Goal: Task Accomplishment & Management: Manage account settings

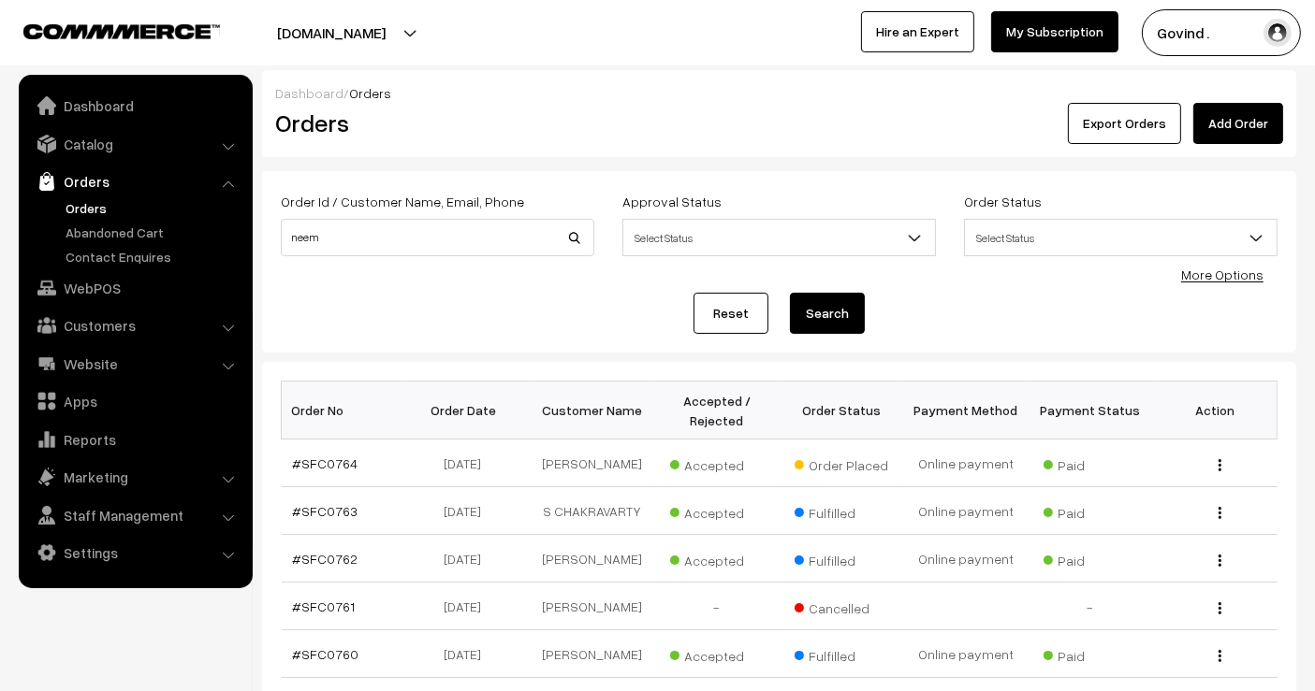
type input "neem"
click at [790, 293] on button "Search" at bounding box center [827, 313] width 75 height 41
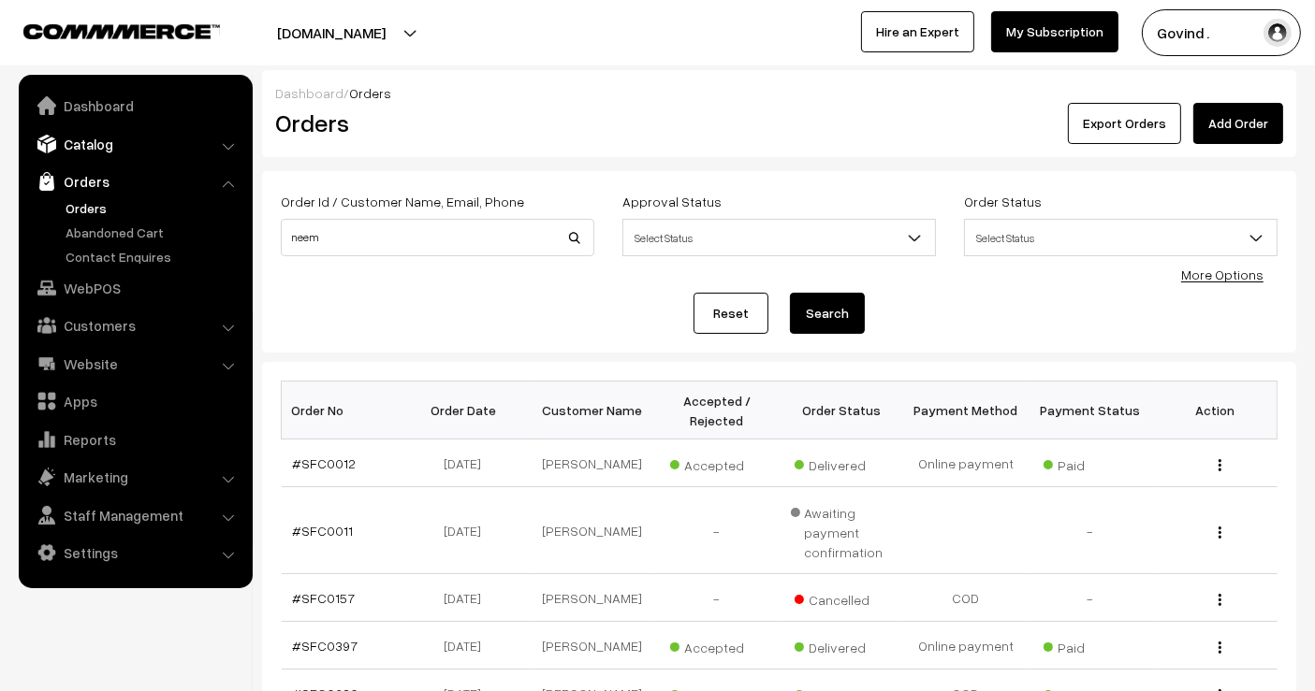
click at [109, 148] on link "Catalog" at bounding box center [134, 144] width 223 height 34
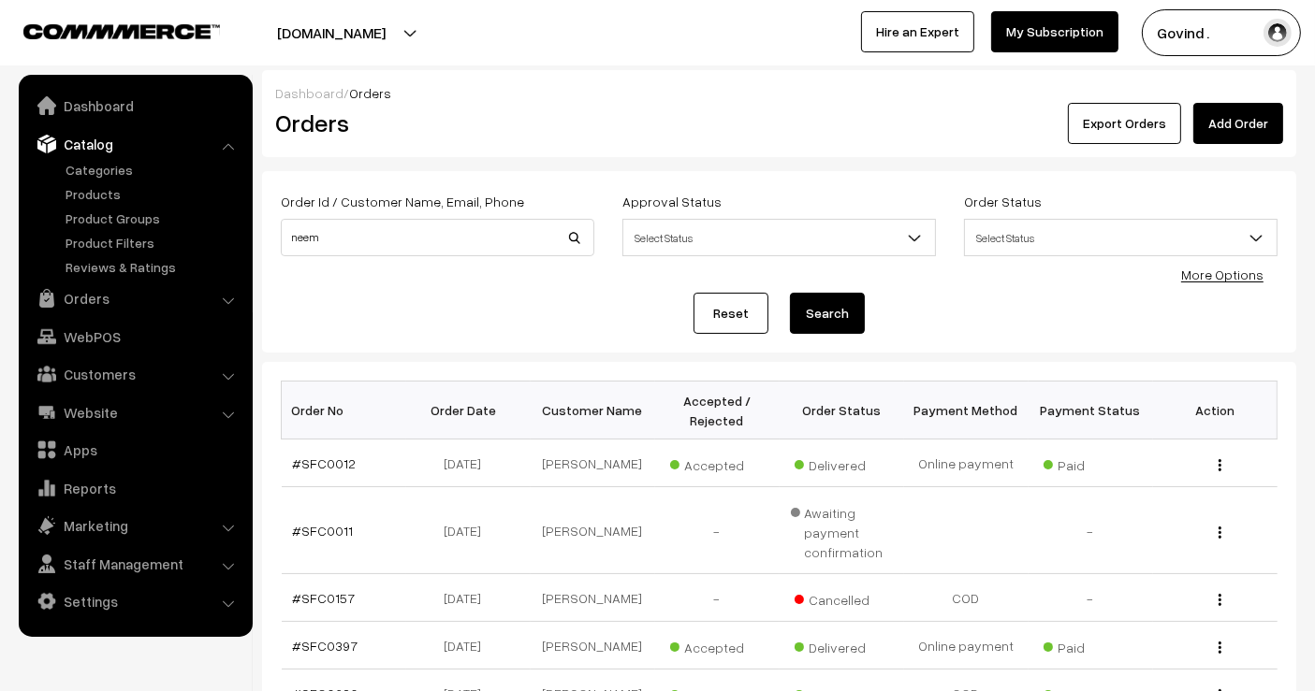
click at [85, 180] on ul "Categories" at bounding box center [135, 218] width 225 height 117
click at [84, 191] on link "Products" at bounding box center [153, 194] width 185 height 20
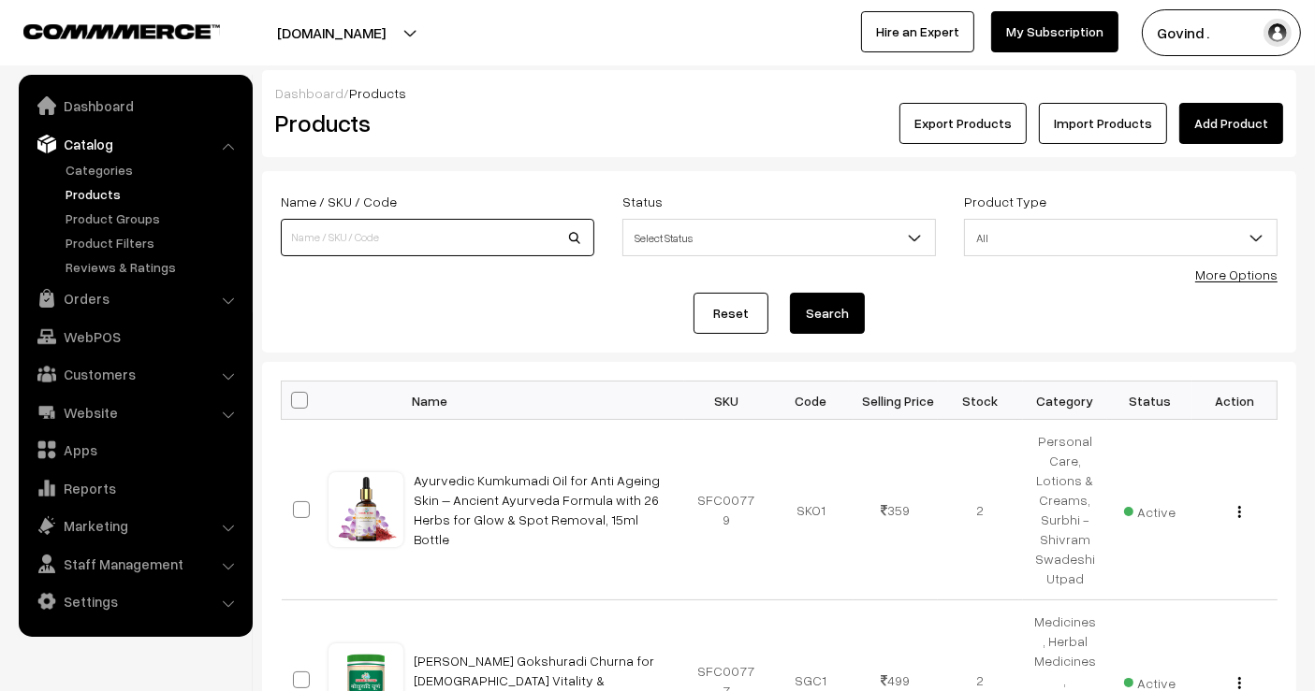
drag, startPoint x: 0, startPoint y: 0, endPoint x: 375, endPoint y: 228, distance: 439.2
click at [375, 228] on input at bounding box center [437, 237] width 313 height 37
type input "neem"
click at [790, 293] on button "Search" at bounding box center [827, 313] width 75 height 41
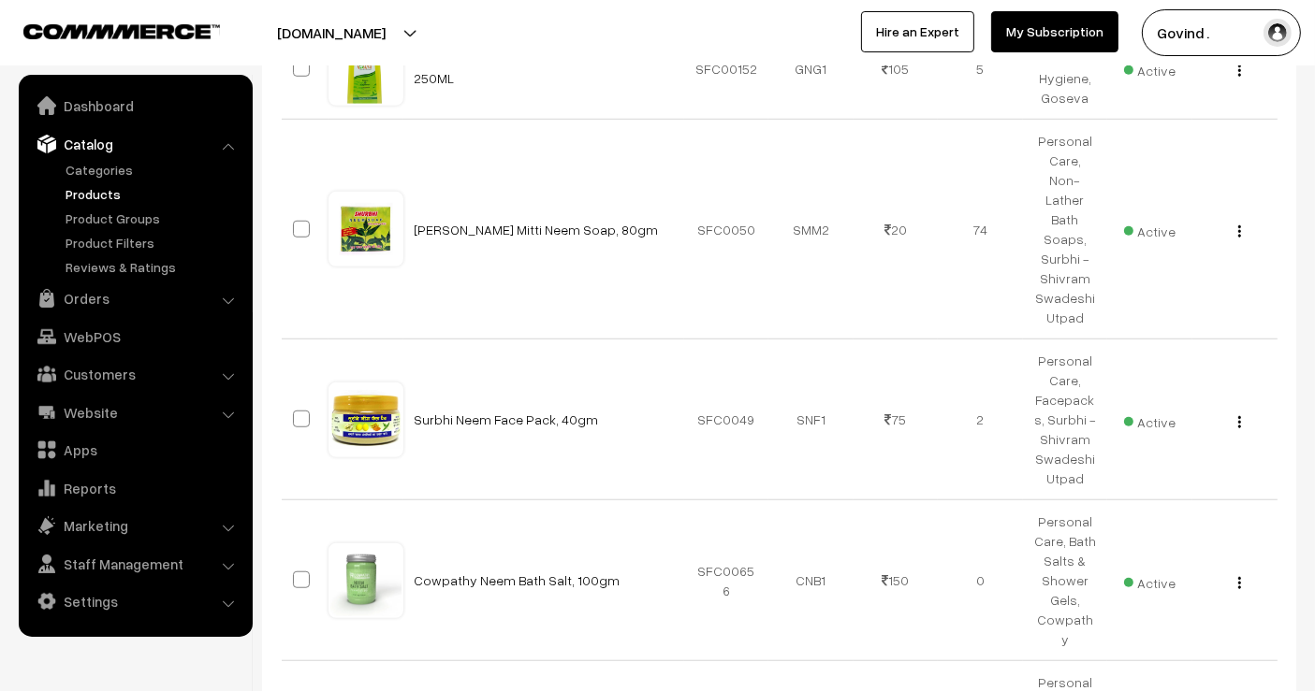
scroll to position [1349, 0]
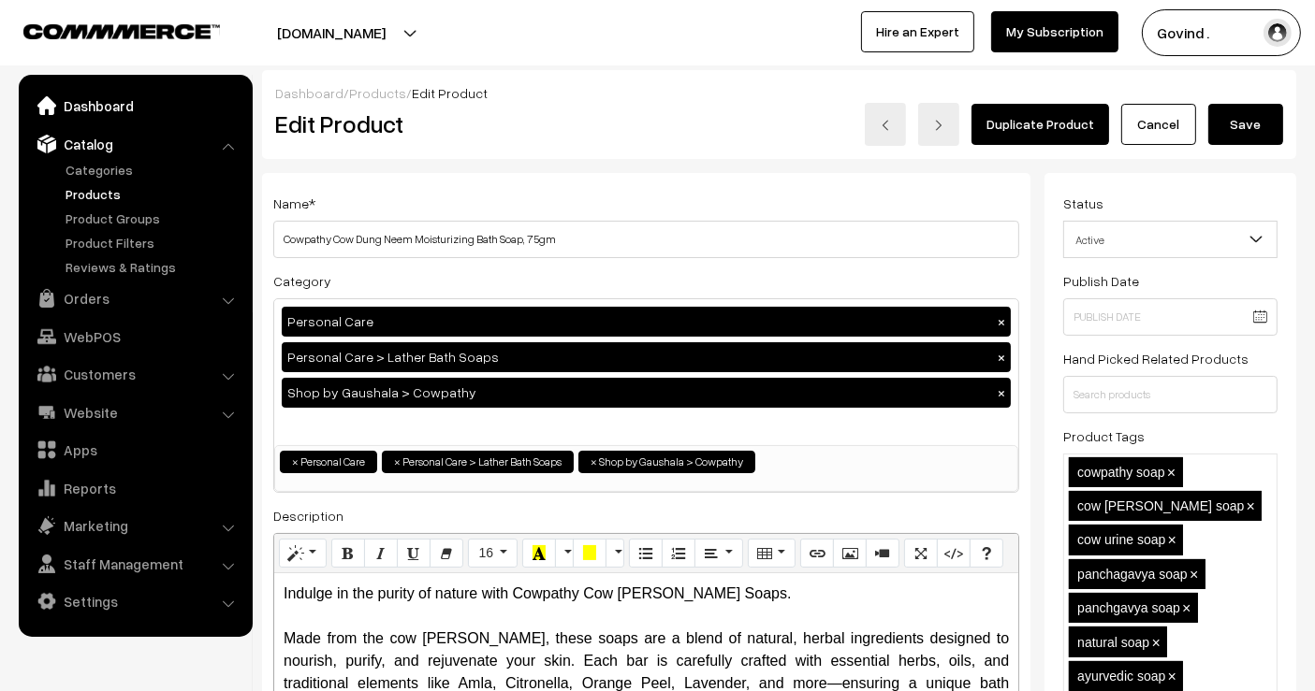
click at [80, 106] on link "Dashboard" at bounding box center [134, 106] width 223 height 34
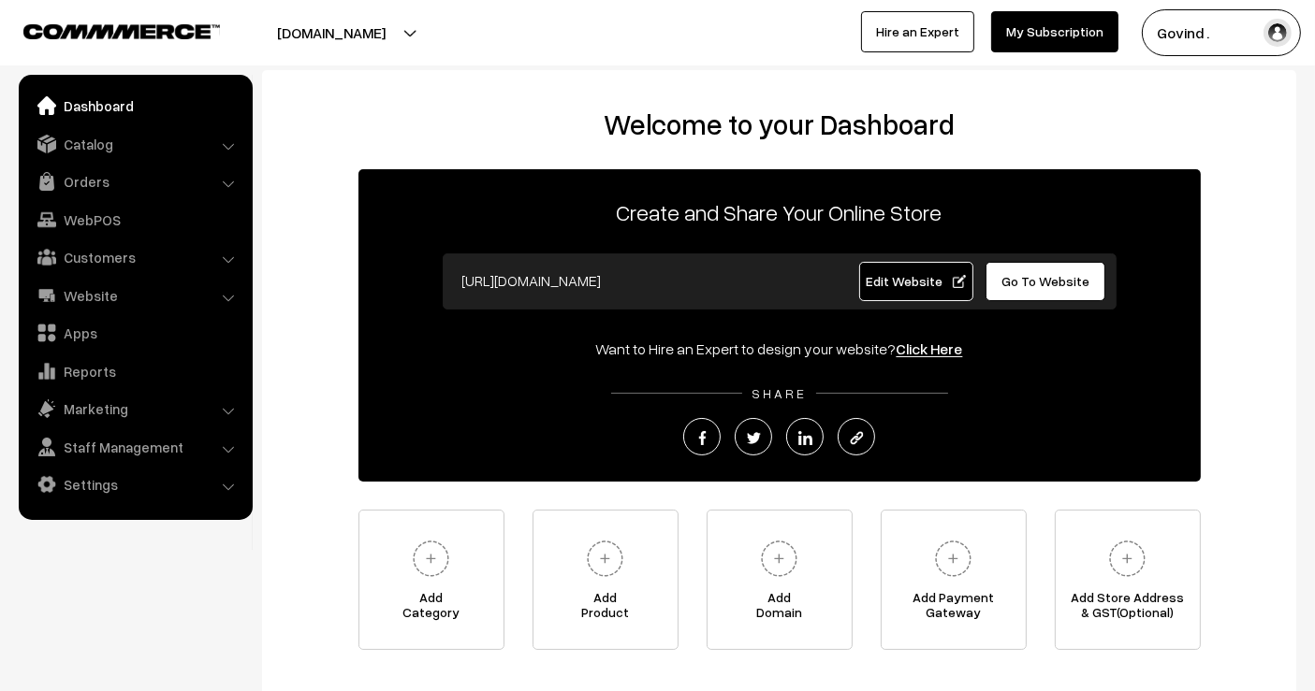
click at [104, 163] on ul "Dashboard Catalog" at bounding box center [136, 297] width 234 height 445
click at [104, 147] on link "Catalog" at bounding box center [134, 144] width 223 height 34
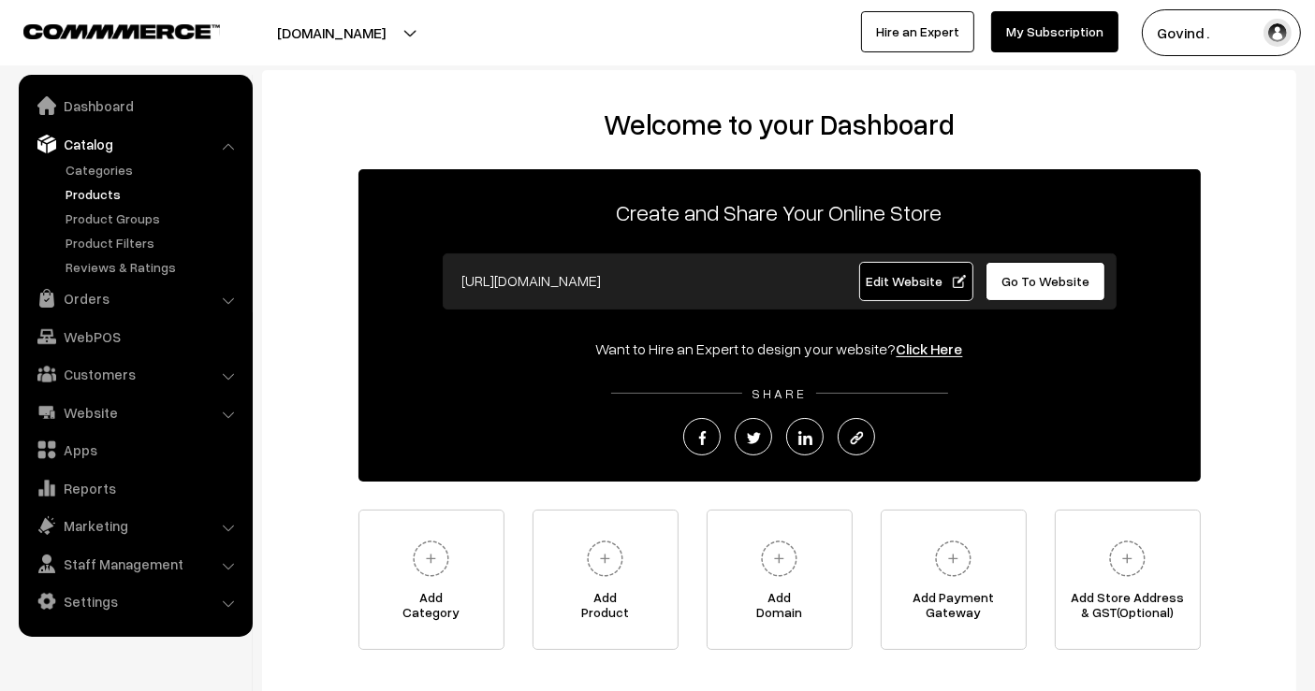
click at [94, 193] on link "Products" at bounding box center [153, 194] width 185 height 20
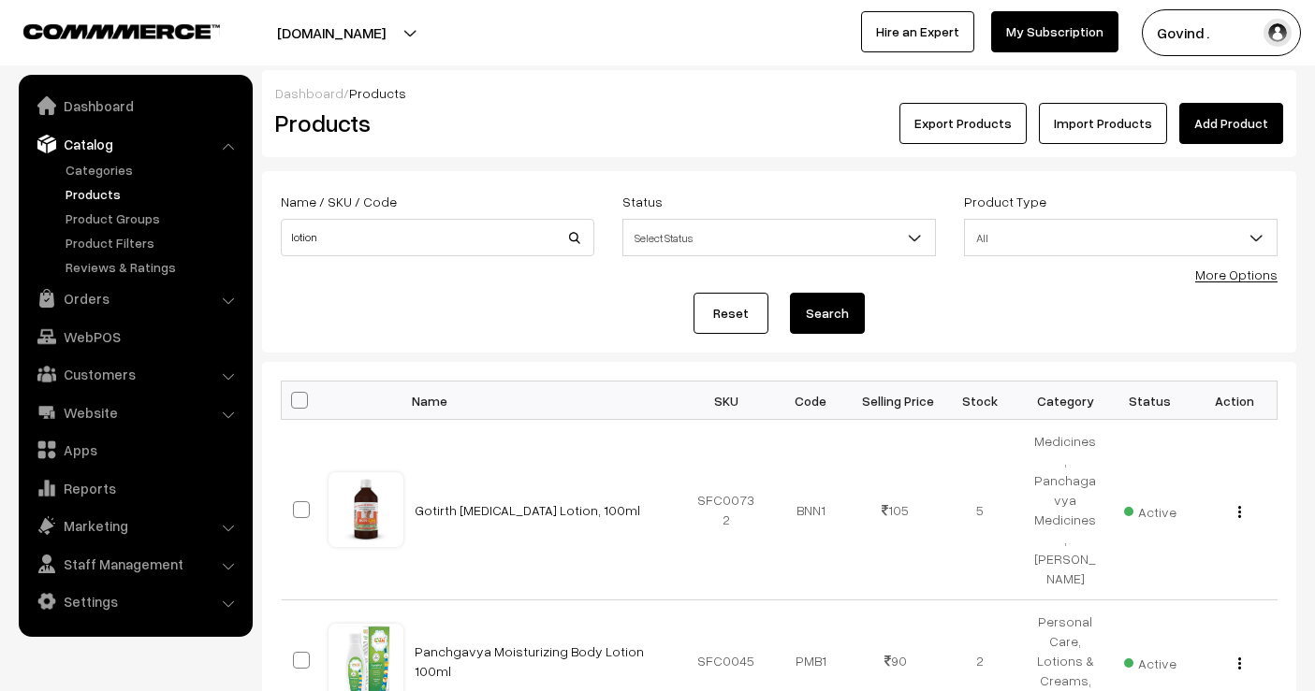
scroll to position [177, 0]
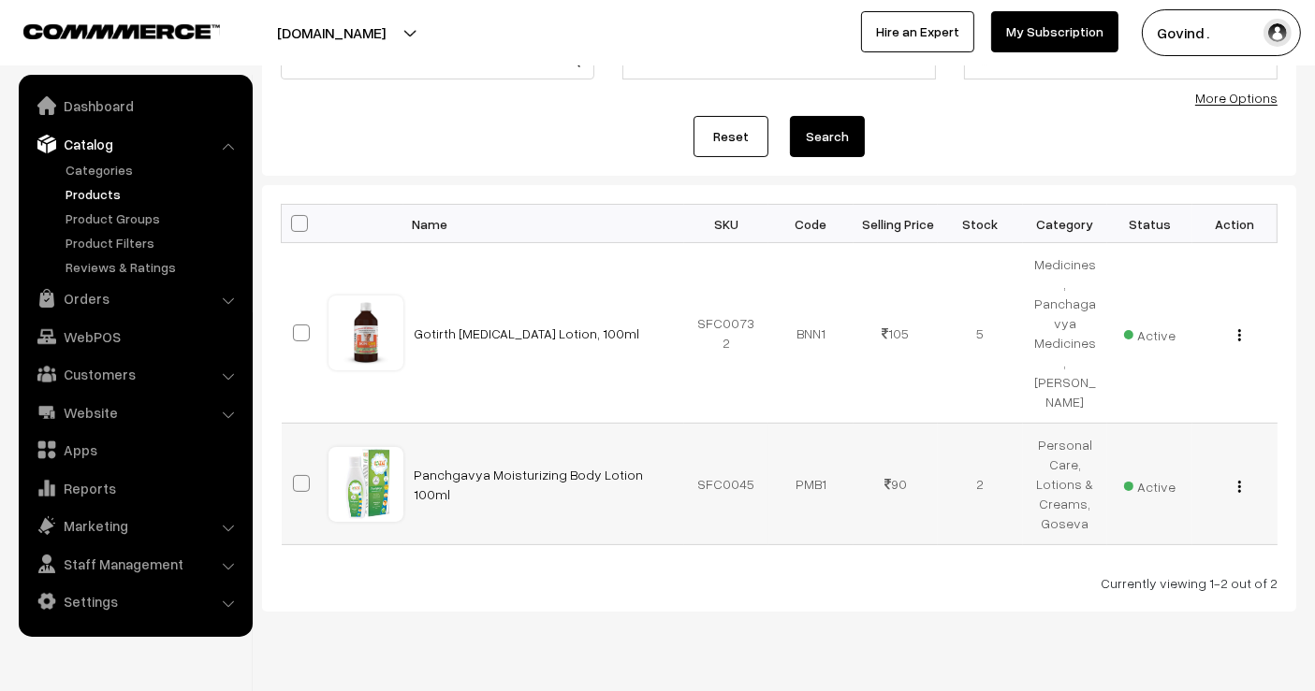
click at [1240, 481] on img "button" at bounding box center [1239, 487] width 3 height 12
click at [1187, 533] on link "Edit" at bounding box center [1155, 553] width 159 height 41
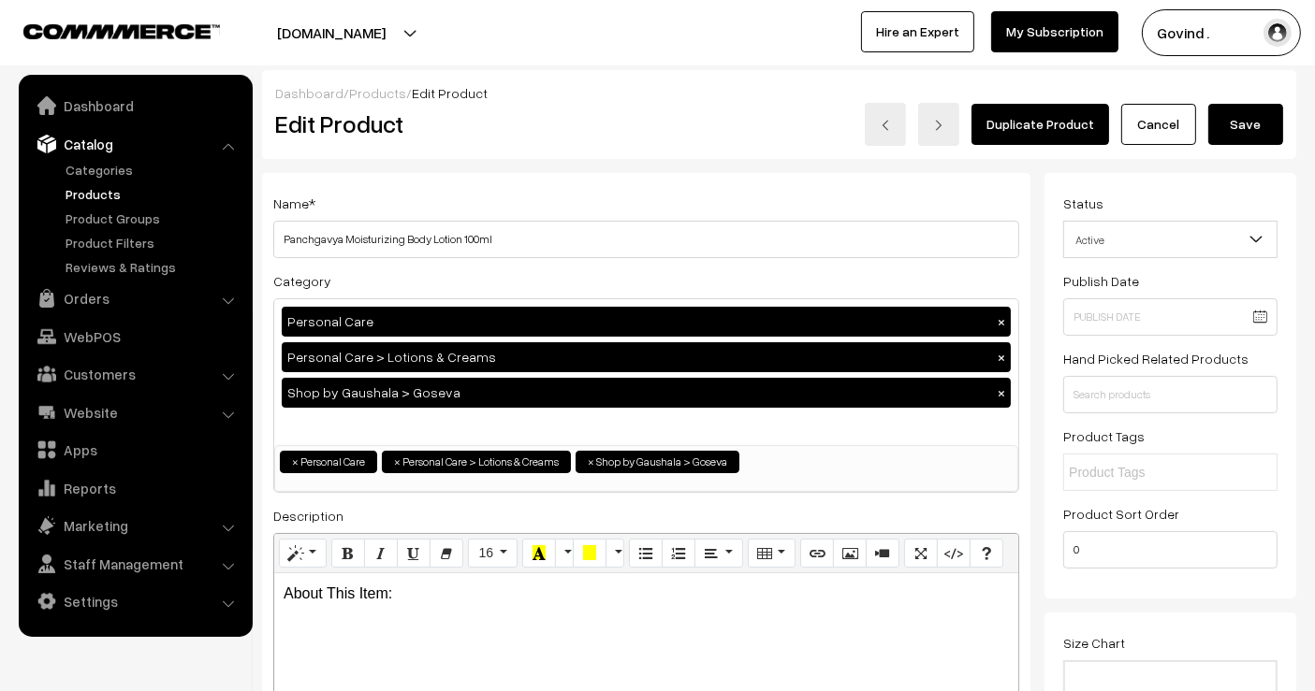
click at [1314, 65] on html "Thank you for showing interest. Our team will call you shortly. Close [DOMAIN_N…" at bounding box center [657, 345] width 1315 height 691
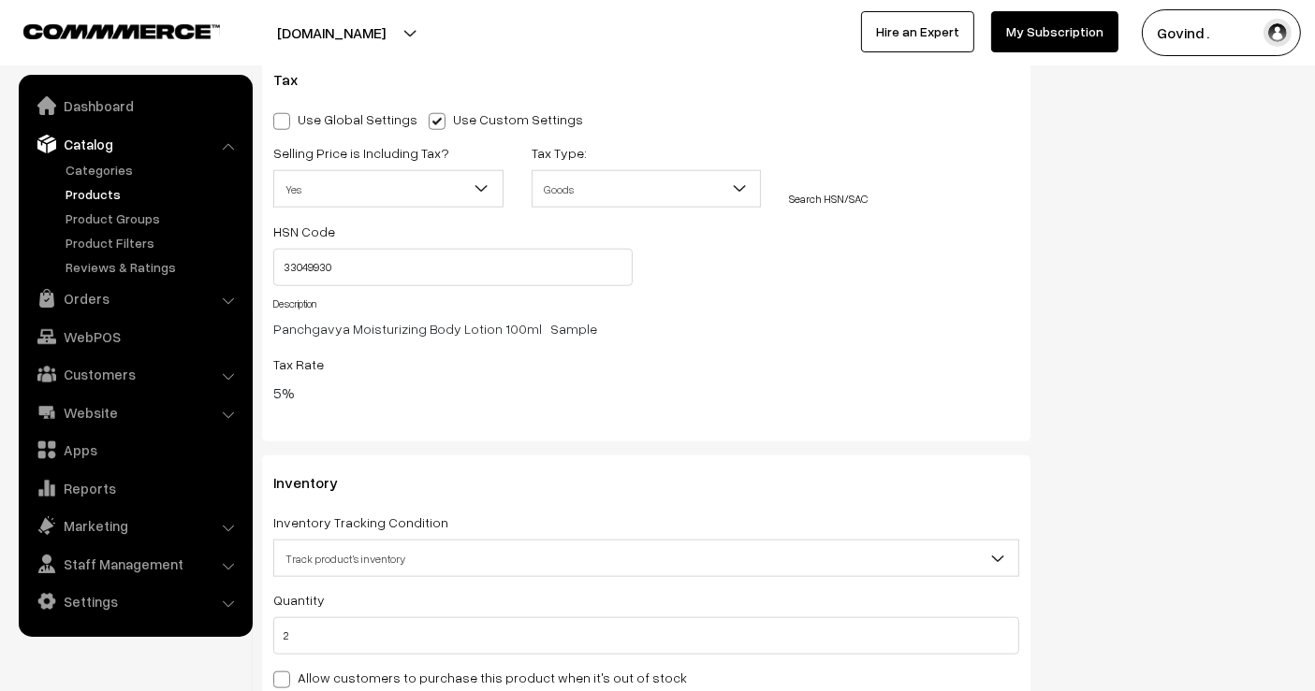
scroll to position [1936, 0]
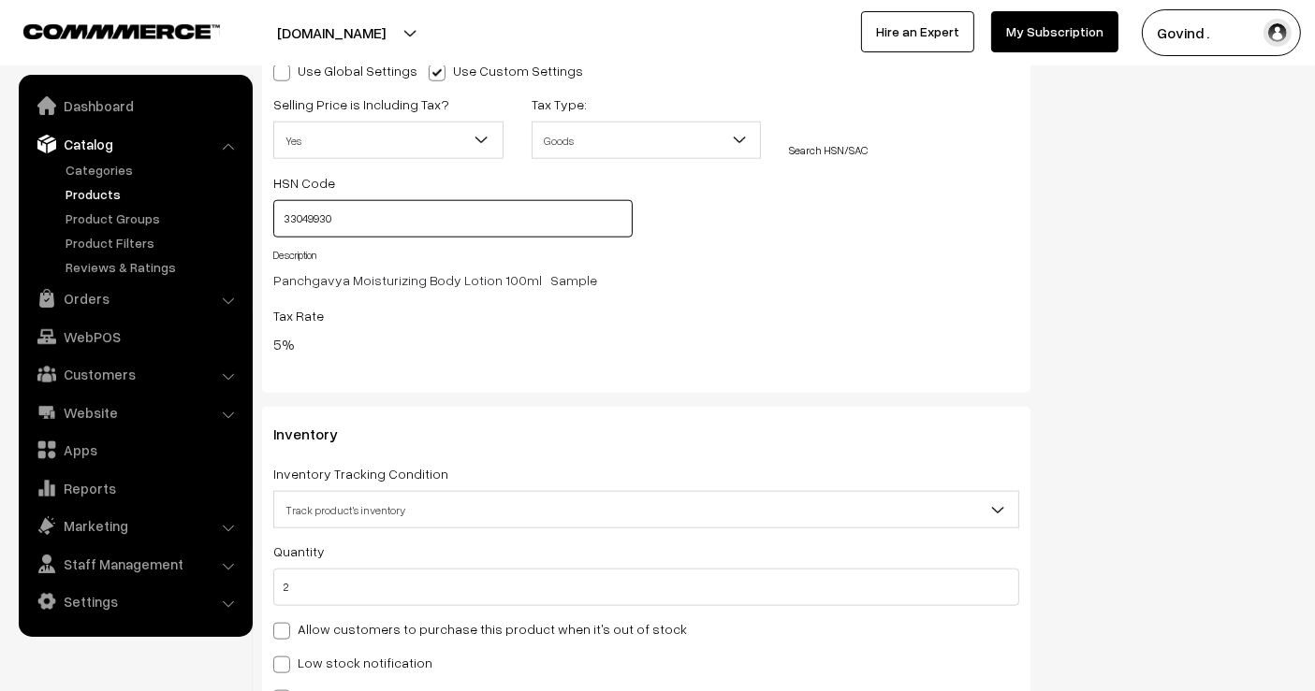
click at [495, 219] on input "33049930" at bounding box center [452, 218] width 359 height 37
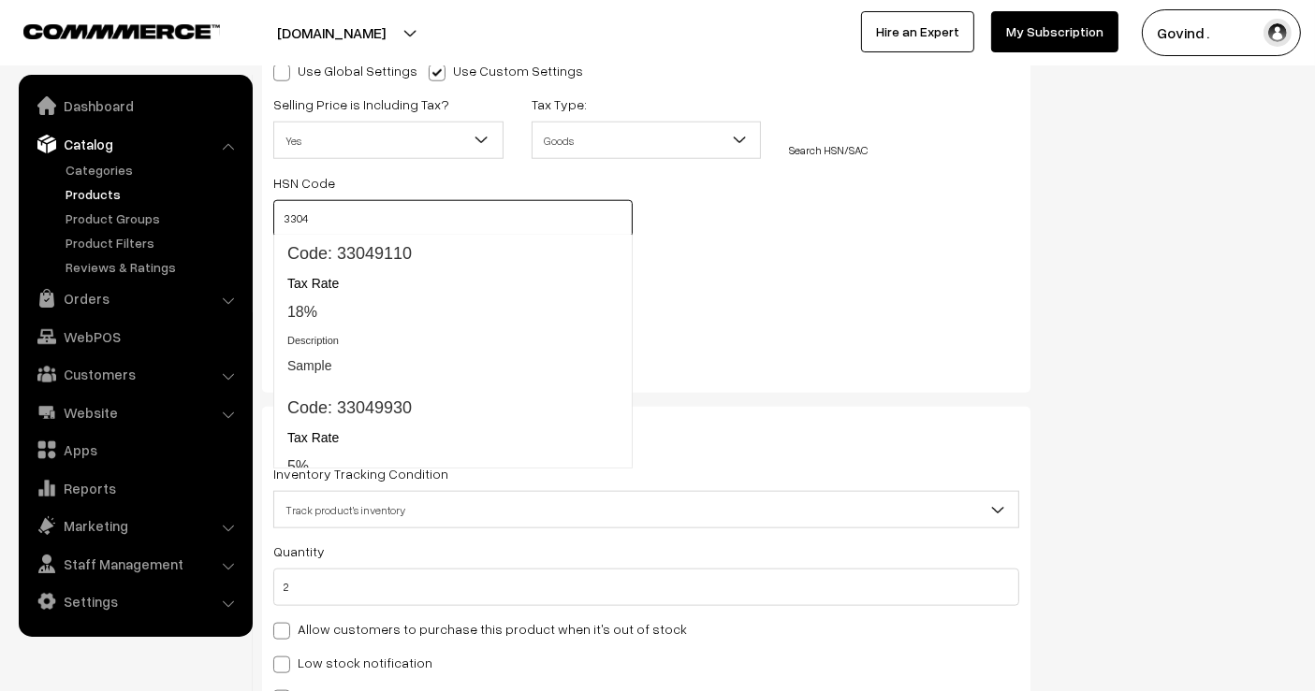
scroll to position [447, 0]
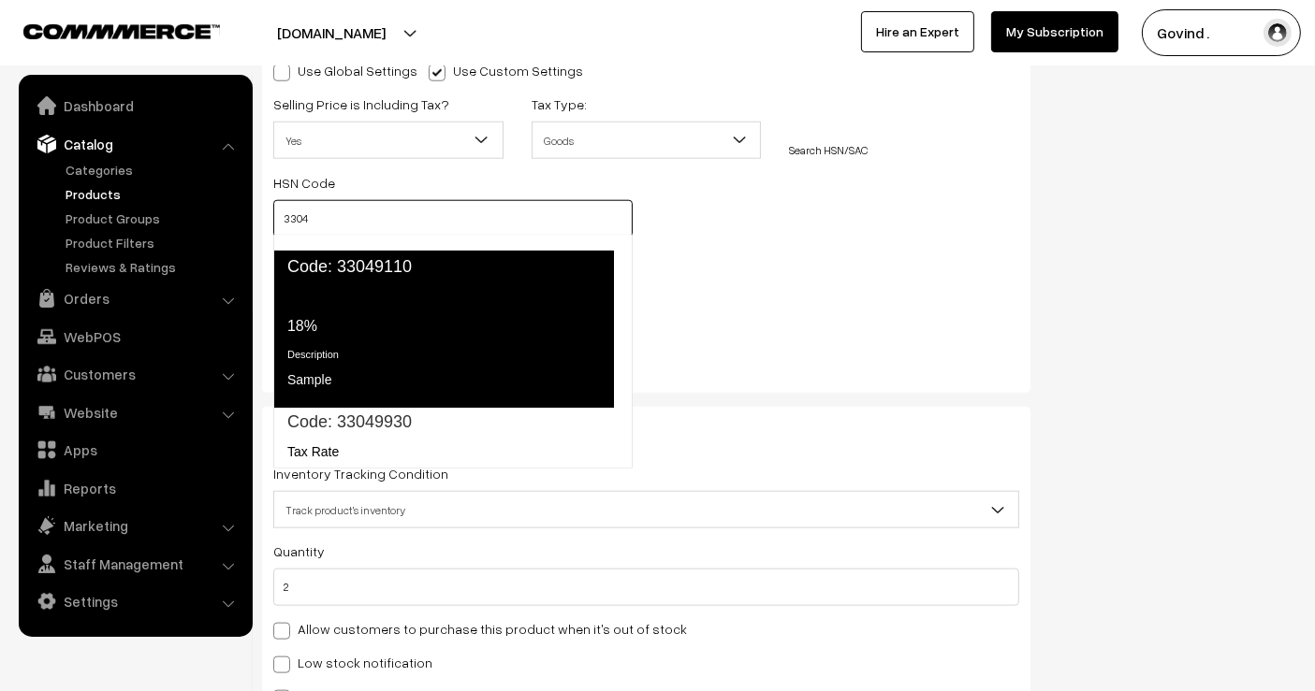
click at [340, 287] on div "Tax Rate 18%" at bounding box center [442, 311] width 311 height 51
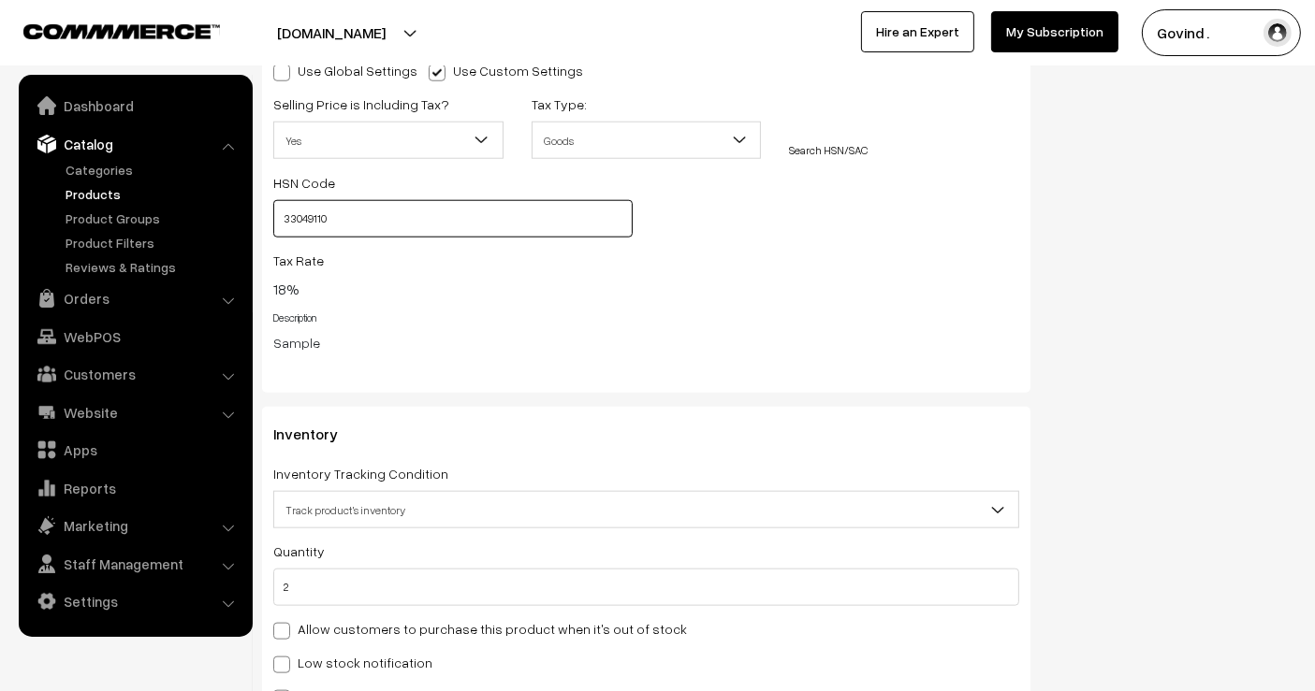
type input "33049110"
click at [743, 249] on div "Tax Rate 18%" at bounding box center [646, 274] width 746 height 51
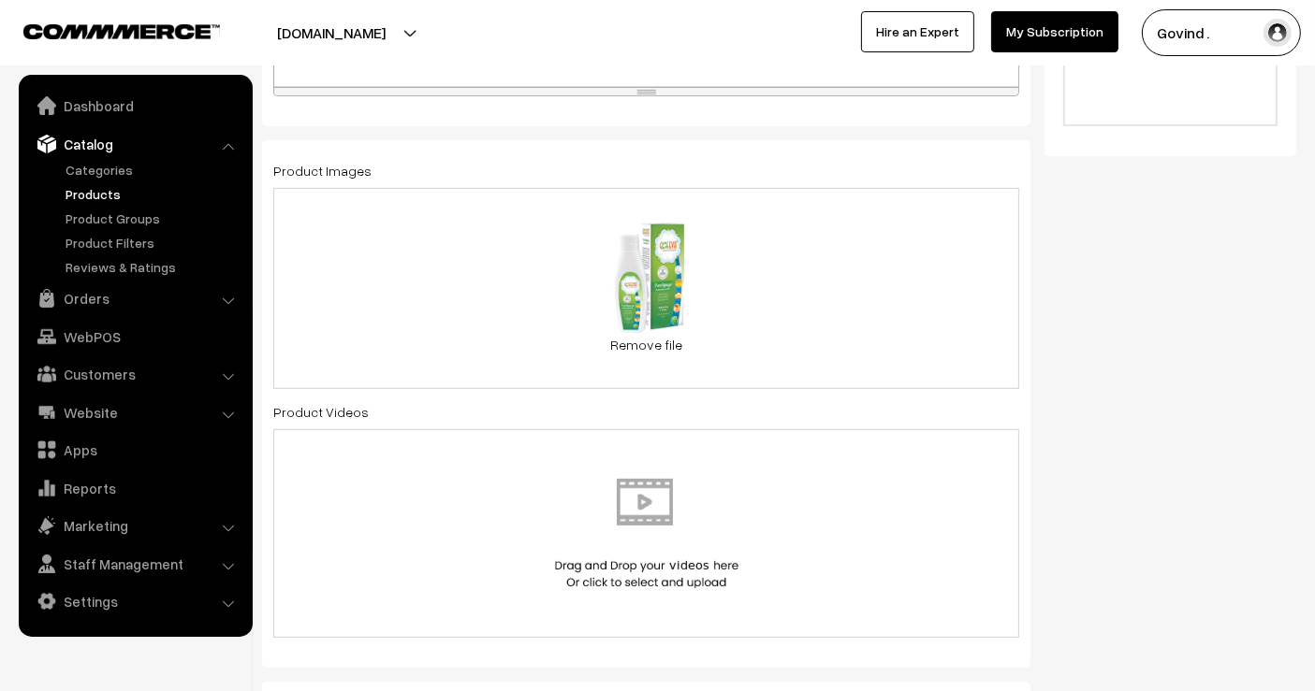
scroll to position [0, 0]
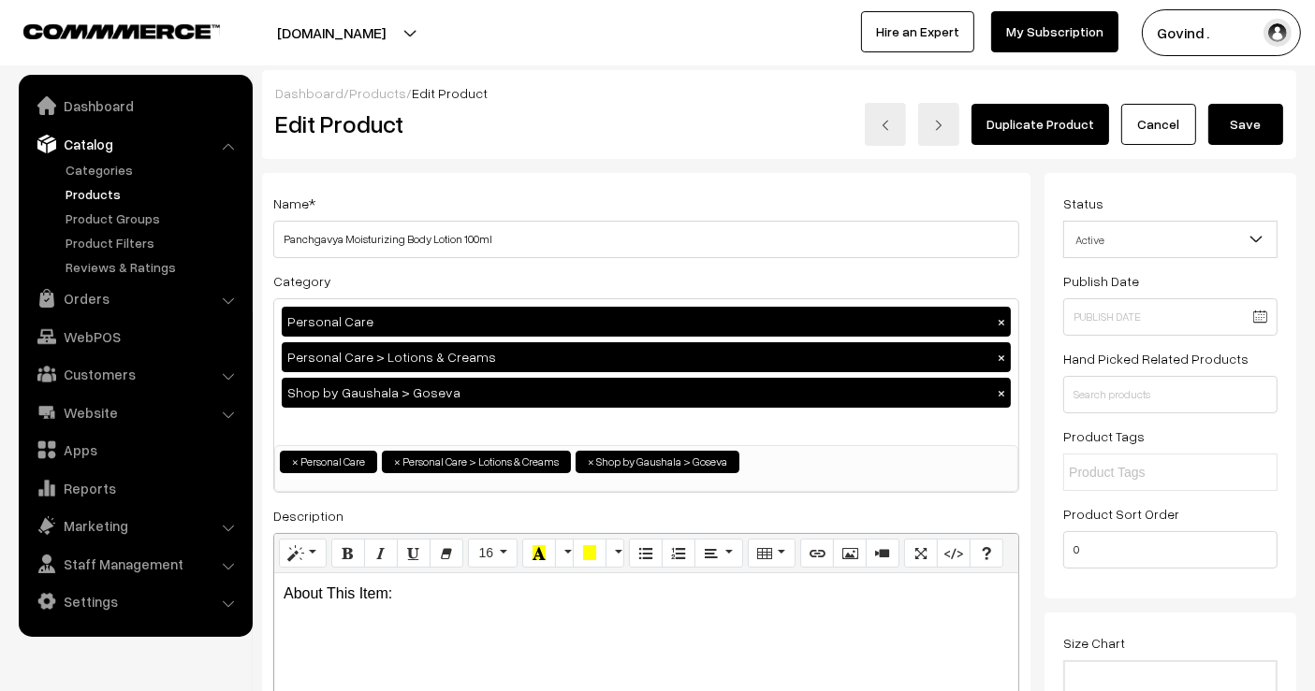
click at [1260, 133] on button "Save" at bounding box center [1245, 124] width 75 height 41
